Goal: Find specific page/section

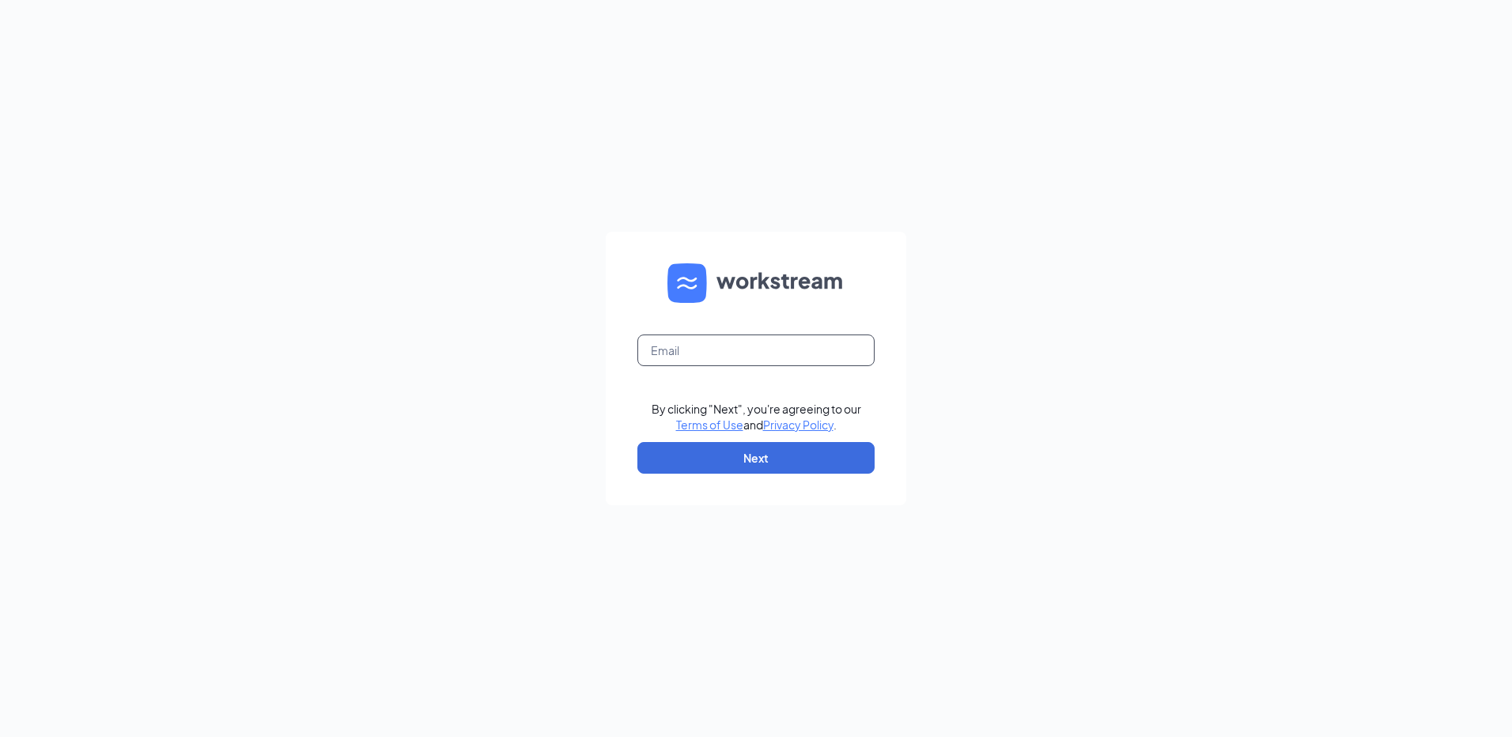
click at [734, 352] on input "text" at bounding box center [755, 350] width 237 height 32
type input "dpastoor@russrestaurants.com"
click at [746, 448] on button "Next" at bounding box center [755, 458] width 237 height 32
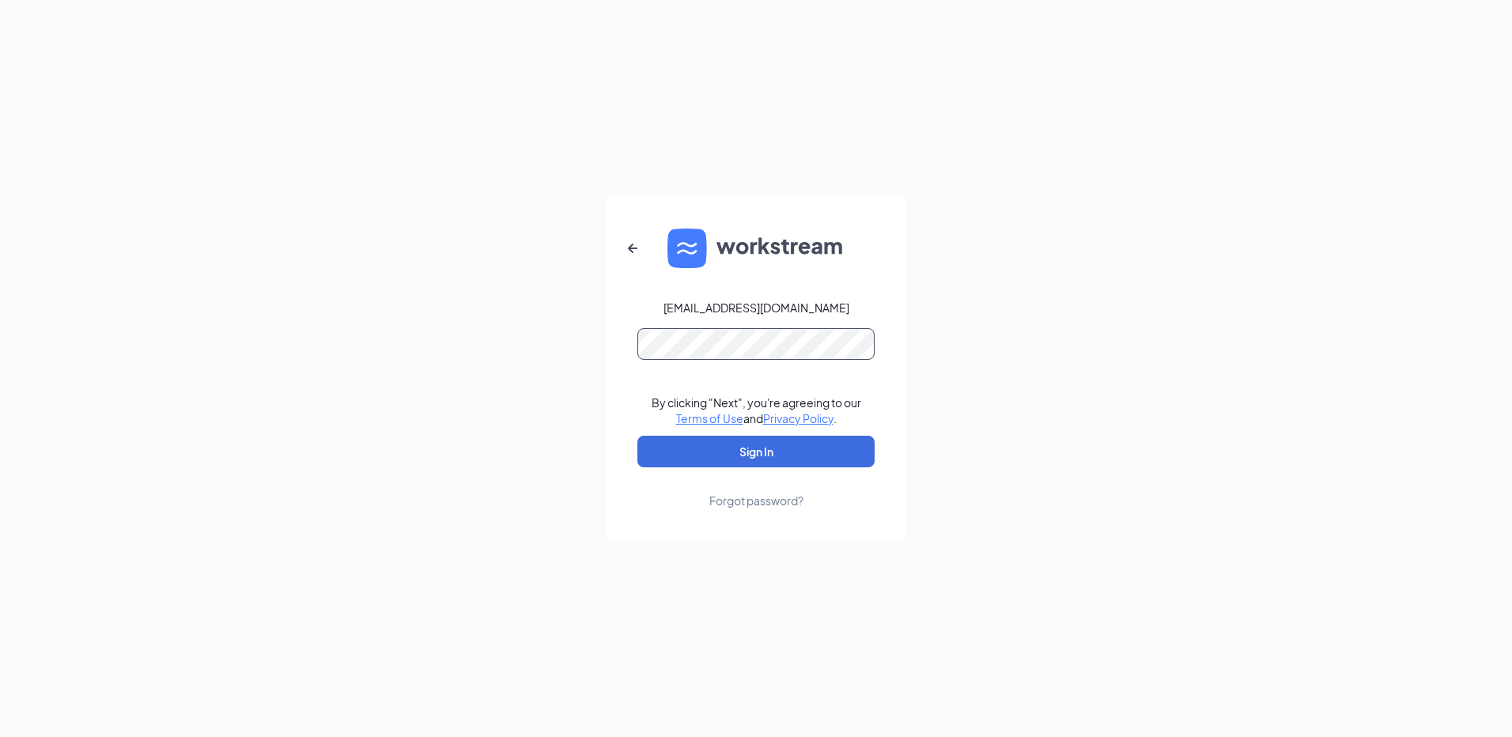
click at [637, 436] on button "Sign In" at bounding box center [755, 452] width 237 height 32
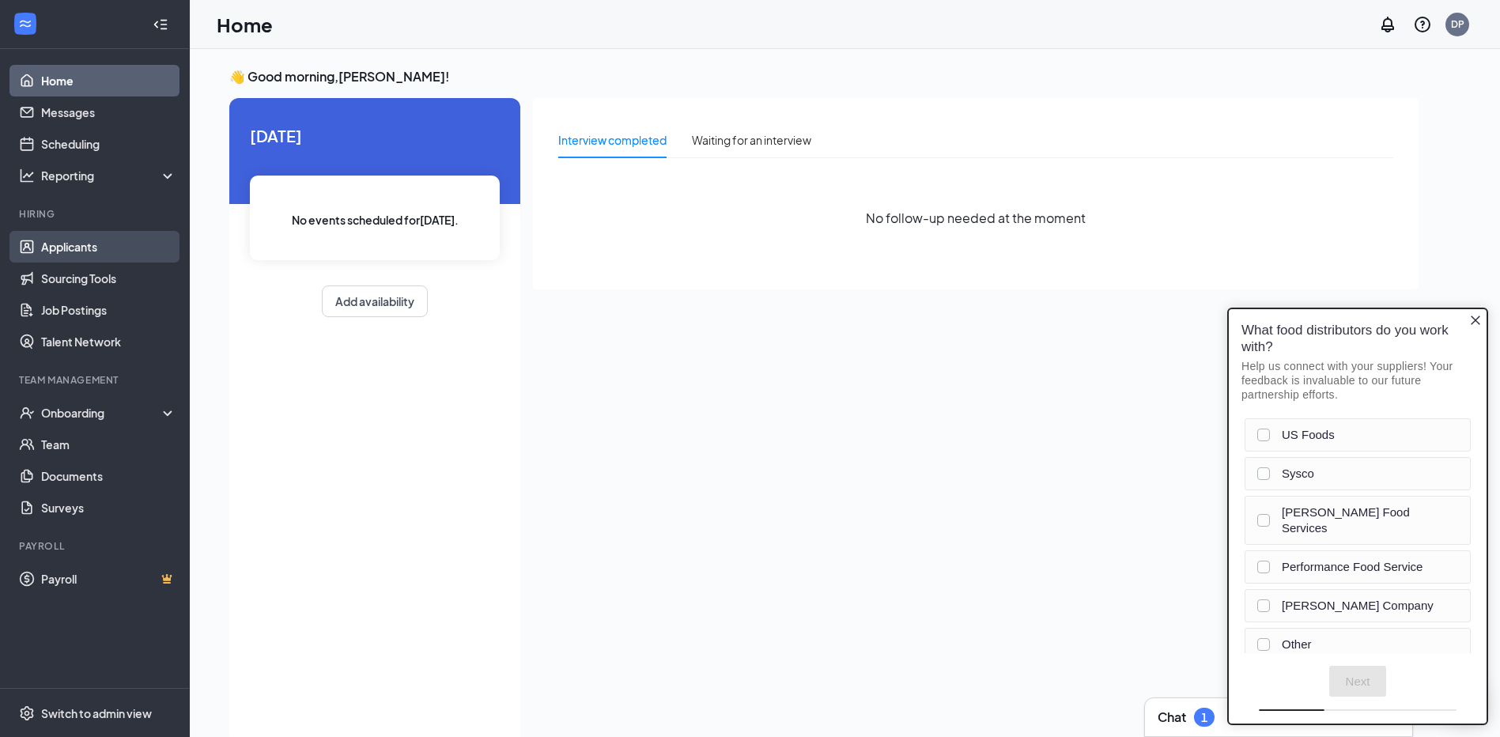
click at [106, 251] on link "Applicants" at bounding box center [108, 247] width 135 height 32
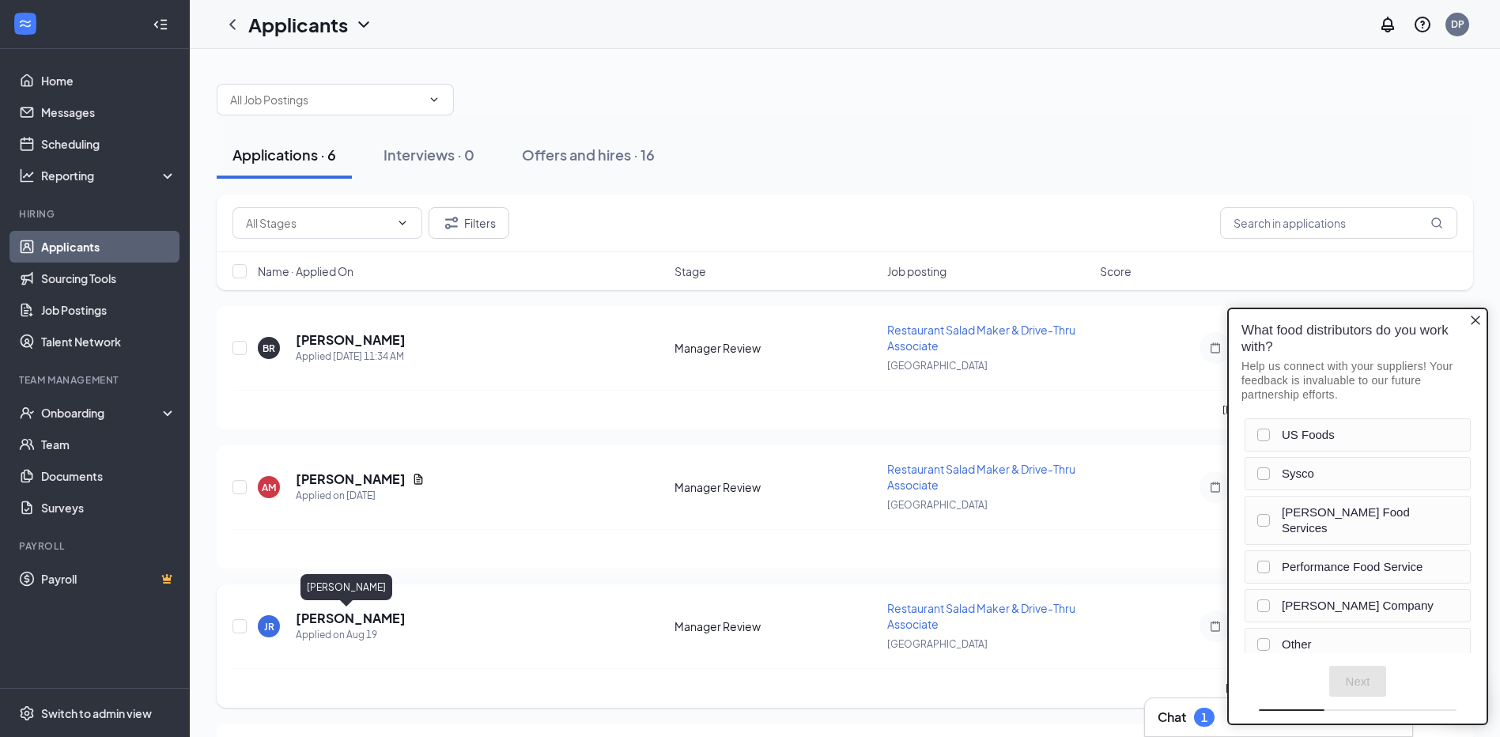
click at [344, 614] on h5 "[PERSON_NAME]" at bounding box center [351, 618] width 110 height 17
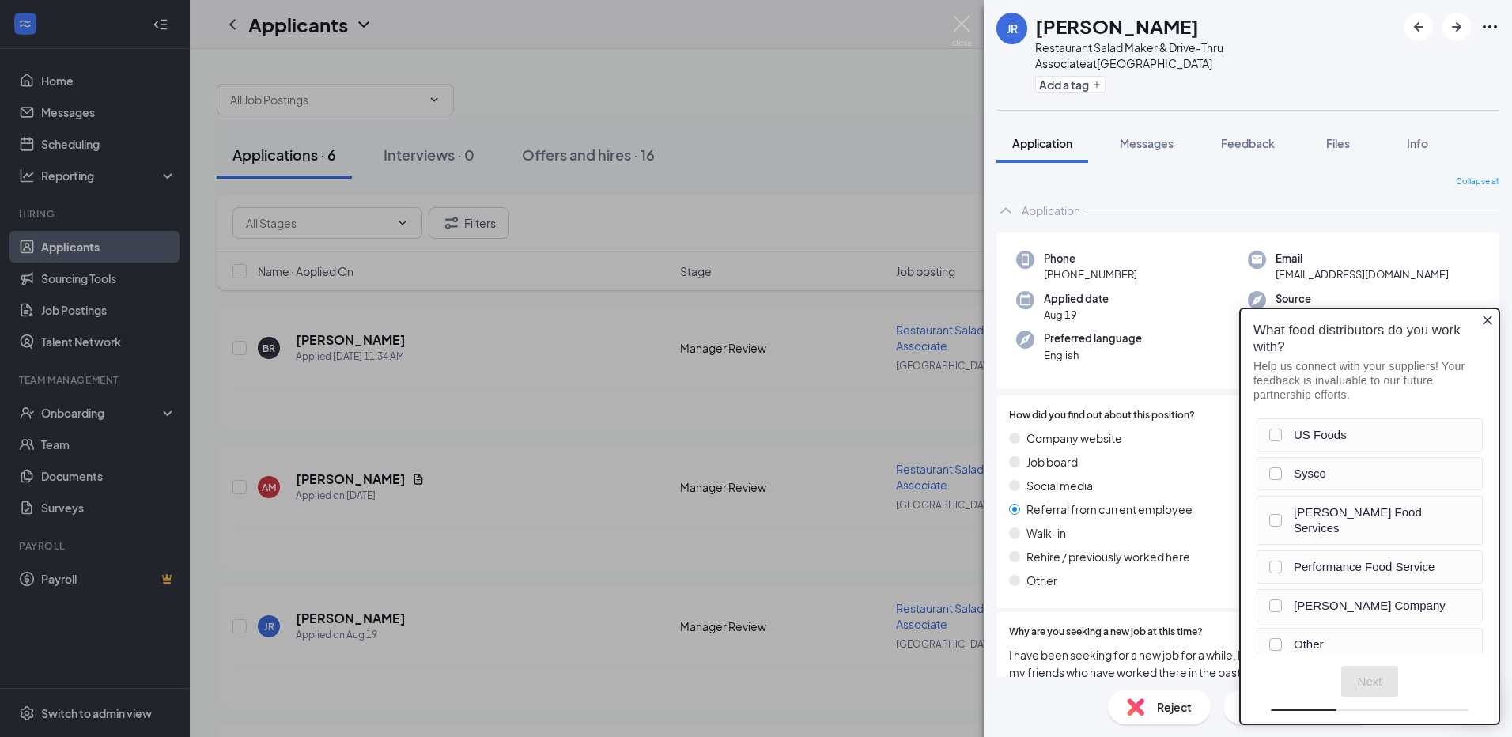
click at [1484, 324] on icon "Close button" at bounding box center [1487, 320] width 13 height 13
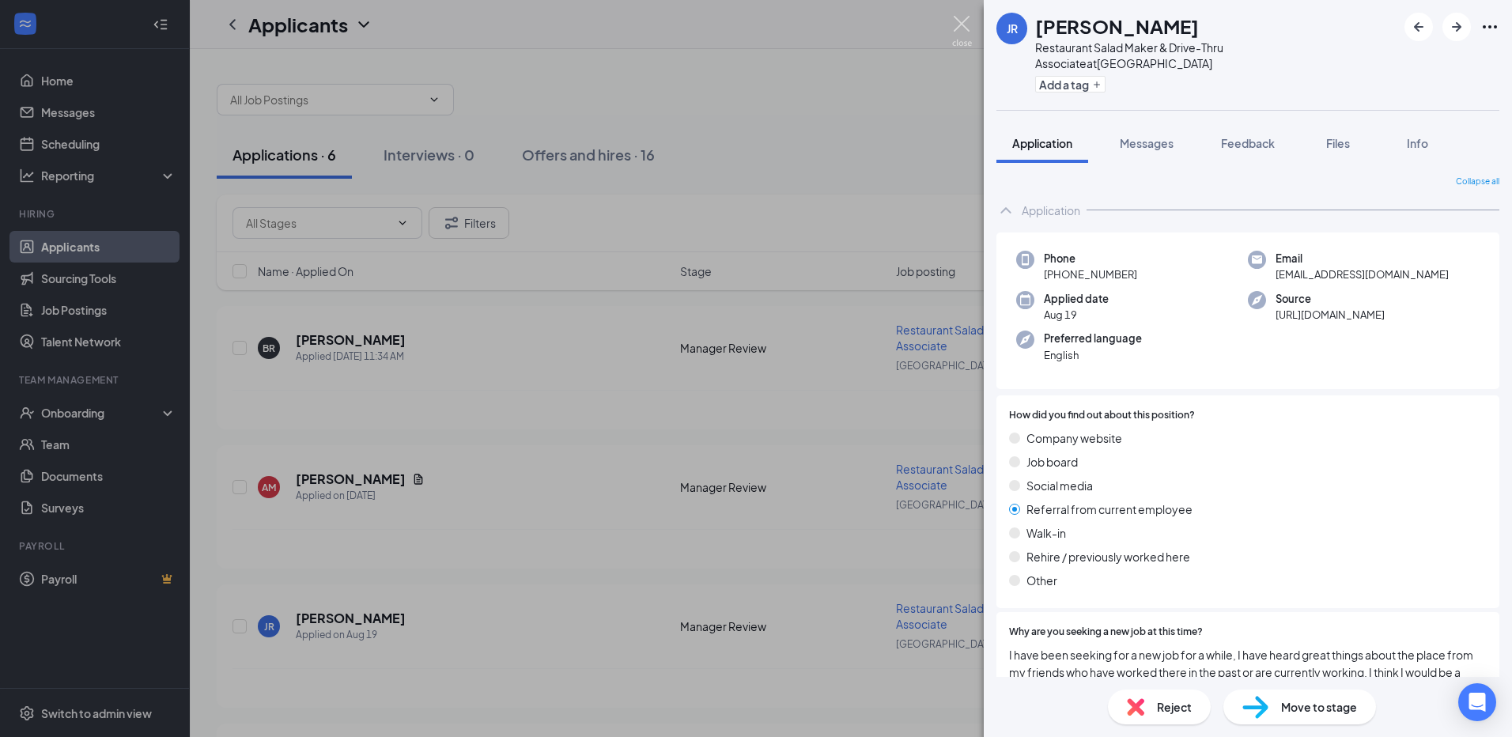
drag, startPoint x: 958, startPoint y: 25, endPoint x: 1065, endPoint y: 14, distance: 107.3
click at [958, 25] on img at bounding box center [962, 31] width 20 height 31
